Goal: Information Seeking & Learning: Find specific page/section

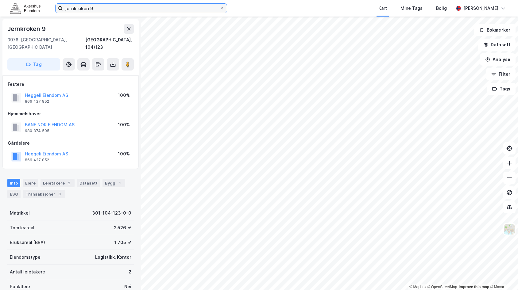
click at [67, 9] on input "jernkroken 9" at bounding box center [141, 8] width 156 height 9
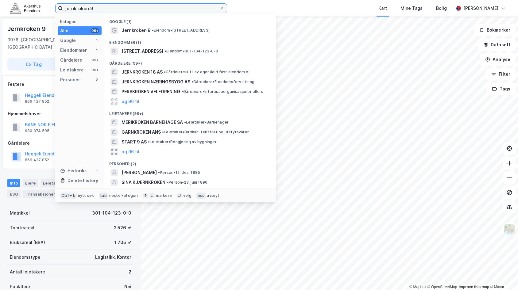
click at [67, 9] on input "jernkroken 9" at bounding box center [141, 8] width 156 height 9
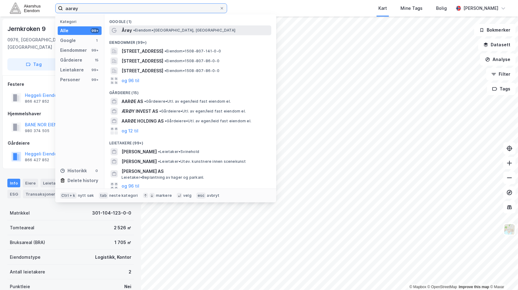
type input "aarøy"
click at [161, 34] on div "Årøy • [PERSON_NAME], [GEOGRAPHIC_DATA]" at bounding box center [190, 30] width 162 height 10
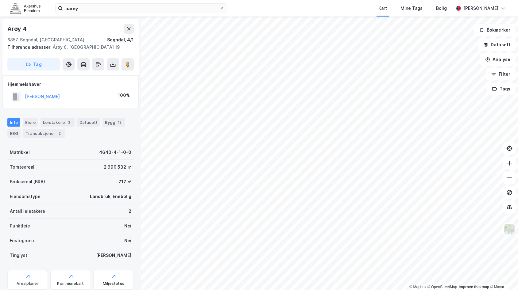
click at [287, 0] on html "aarøy Kart Mine Tags Bolig [PERSON_NAME] © Mapbox © OpenStreetMap Improve this …" at bounding box center [259, 145] width 518 height 290
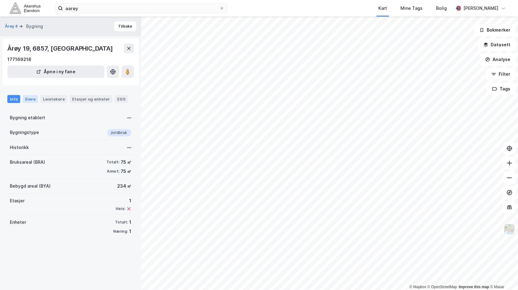
click at [28, 98] on div "Eiere" at bounding box center [30, 99] width 15 height 8
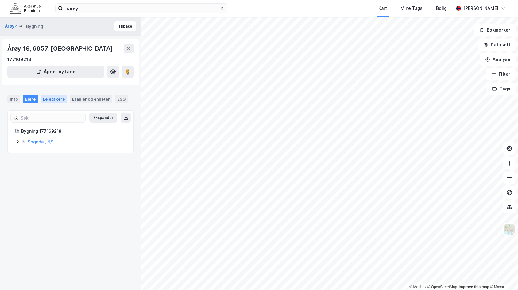
click at [55, 98] on div "Leietakere" at bounding box center [53, 99] width 27 height 8
